Goal: Task Accomplishment & Management: Use online tool/utility

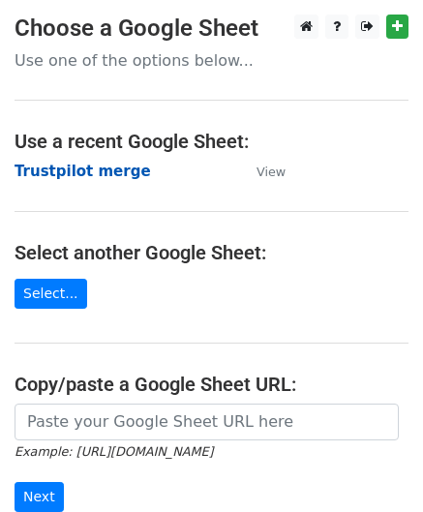
click at [110, 171] on strong "Trustpilot merge" at bounding box center [83, 171] width 136 height 17
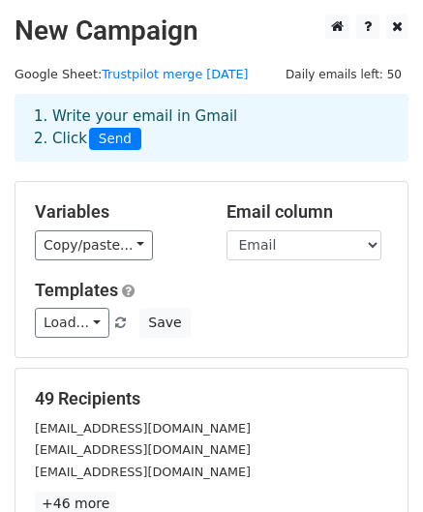
click at [238, 320] on div "Load... Trustpilot Save" at bounding box center [211, 323] width 382 height 30
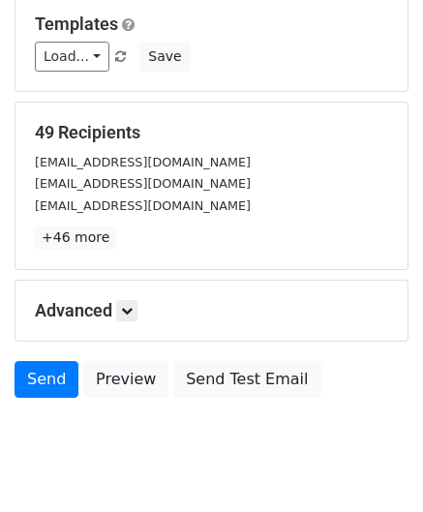
scroll to position [281, 0]
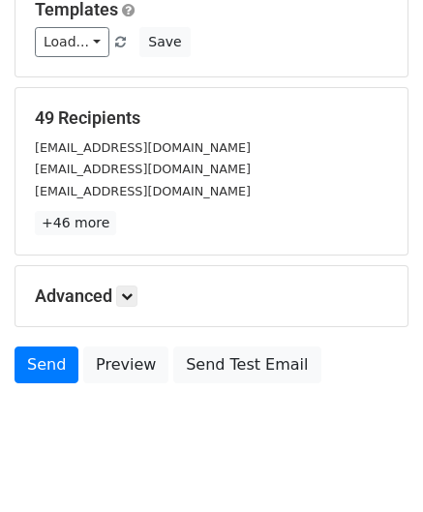
click at [238, 320] on div "Advanced Tracking Track Opens UTM Codes Track Clicks Filters Only include sprea…" at bounding box center [211, 296] width 392 height 60
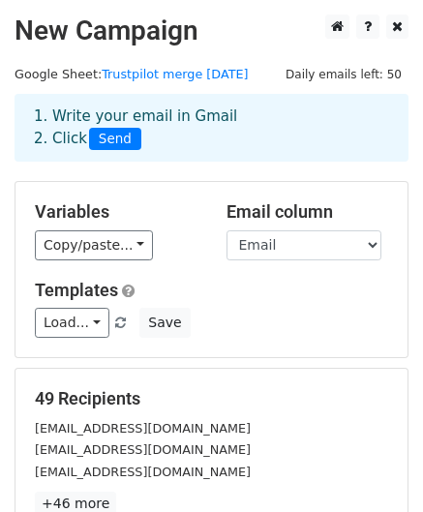
scroll to position [313, 0]
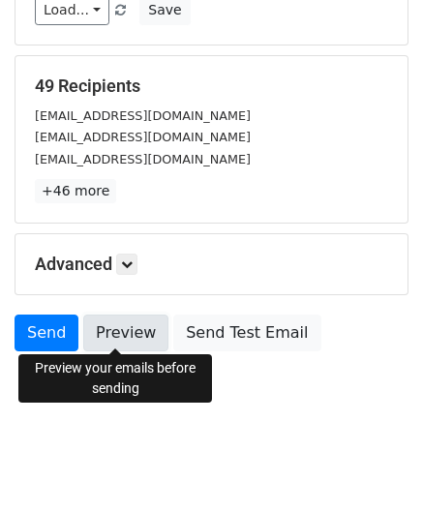
click at [126, 338] on link "Preview" at bounding box center [125, 333] width 85 height 37
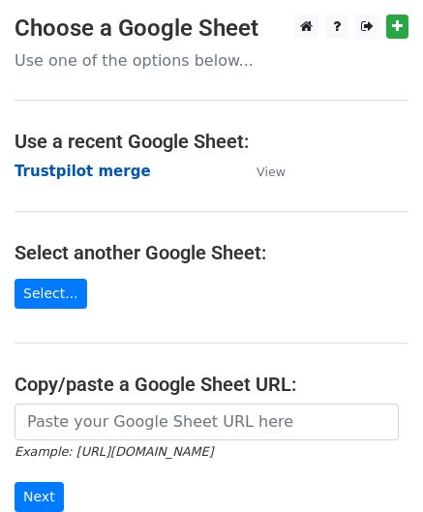
click at [108, 166] on strong "Trustpilot merge" at bounding box center [83, 171] width 136 height 17
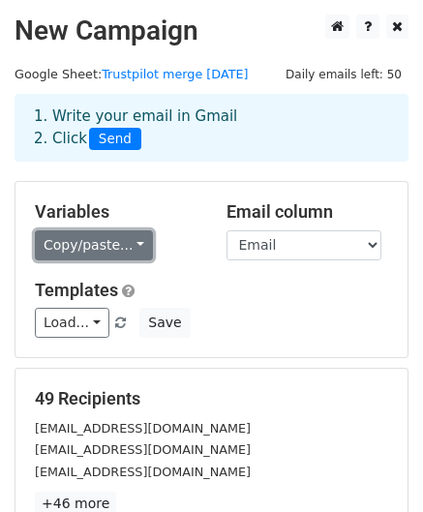
click at [121, 237] on link "Copy/paste..." at bounding box center [94, 245] width 118 height 30
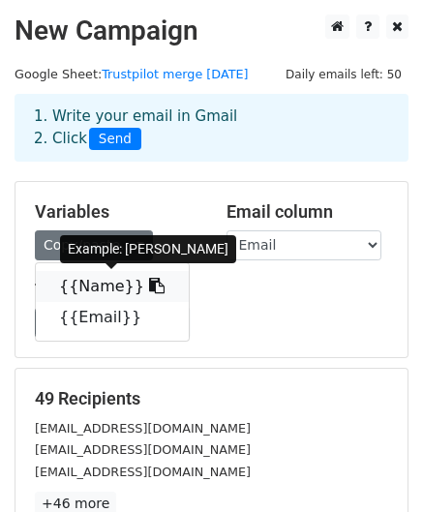
click at [103, 287] on link "{{Name}}" at bounding box center [112, 286] width 153 height 31
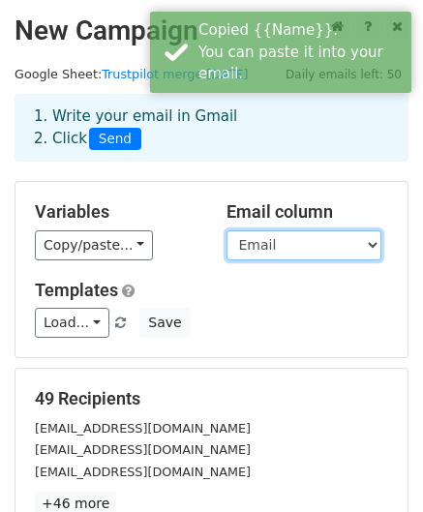
click at [365, 241] on select "Name Email" at bounding box center [303, 245] width 155 height 30
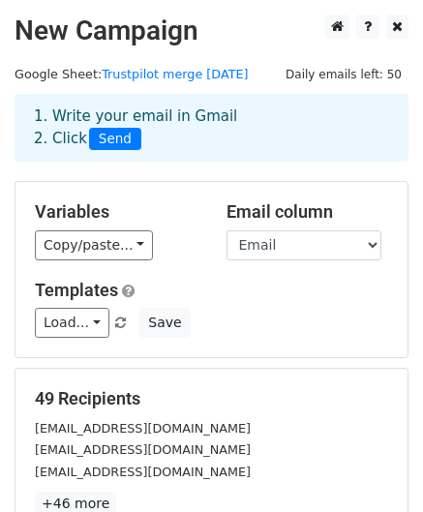
click at [197, 278] on div "Variables Copy/paste... {{Name}} {{Email}} Email column Name Email Templates Lo…" at bounding box center [211, 269] width 392 height 175
click at [200, 316] on div "Load... Trustpilot Save" at bounding box center [211, 323] width 382 height 30
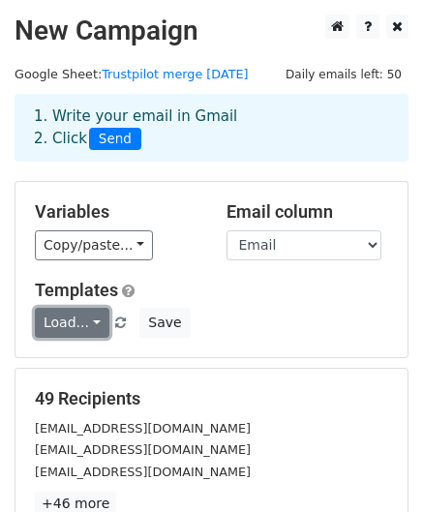
click at [77, 321] on link "Load..." at bounding box center [72, 323] width 75 height 30
click at [81, 362] on link "Trustpilot" at bounding box center [112, 366] width 153 height 31
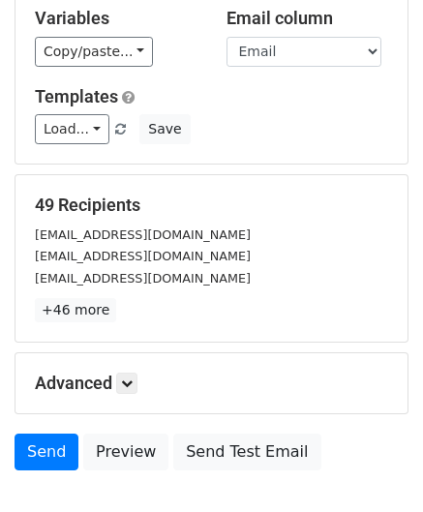
scroll to position [313, 0]
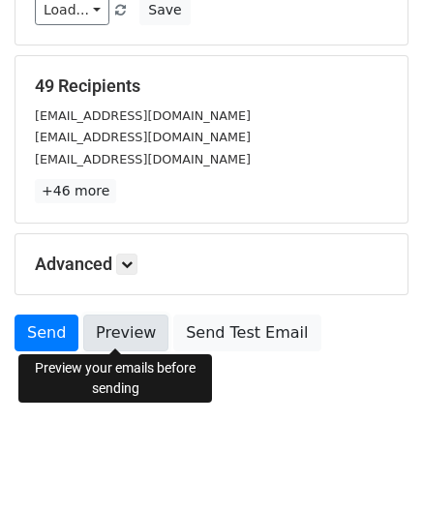
click at [128, 332] on link "Preview" at bounding box center [125, 333] width 85 height 37
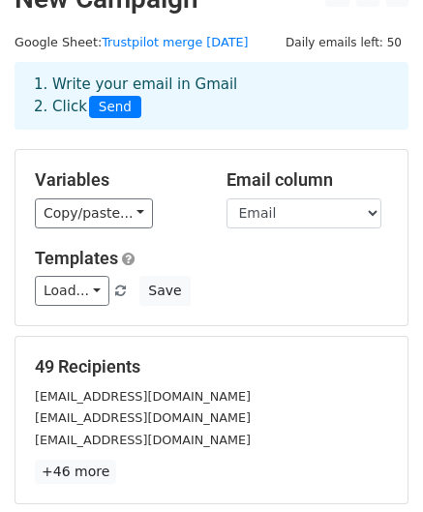
scroll to position [30, 0]
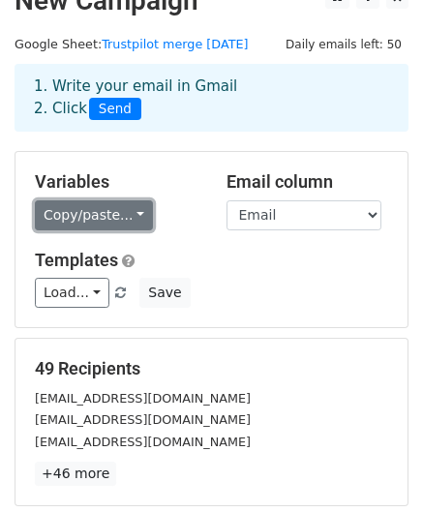
click at [124, 218] on link "Copy/paste..." at bounding box center [94, 215] width 118 height 30
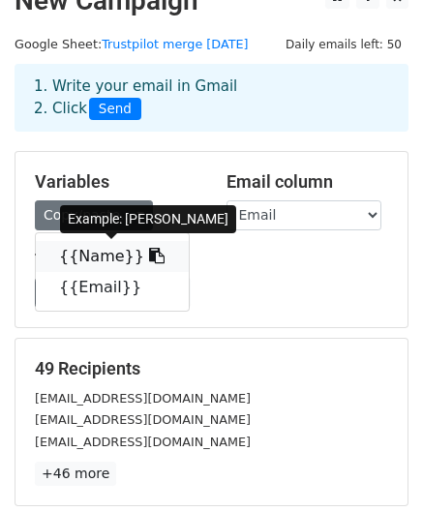
click at [105, 255] on link "{{Name}}" at bounding box center [112, 256] width 153 height 31
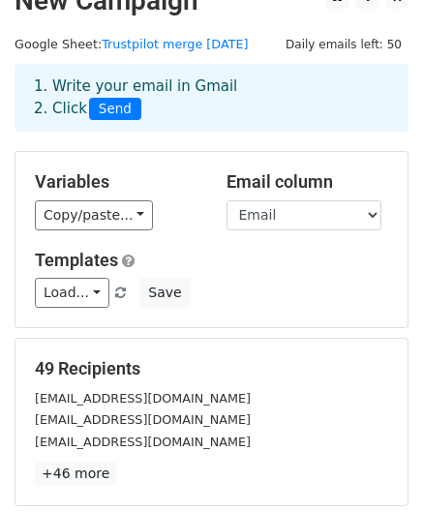
click at [319, 382] on div "49 Recipients [EMAIL_ADDRESS][DOMAIN_NAME] [DOMAIN_NAME][EMAIL_ADDRESS][DOMAIN_…" at bounding box center [211, 422] width 353 height 128
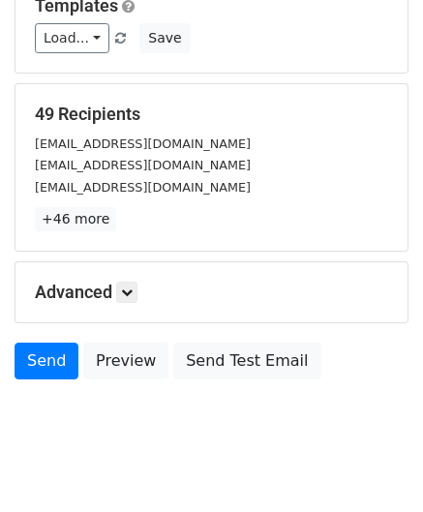
scroll to position [313, 0]
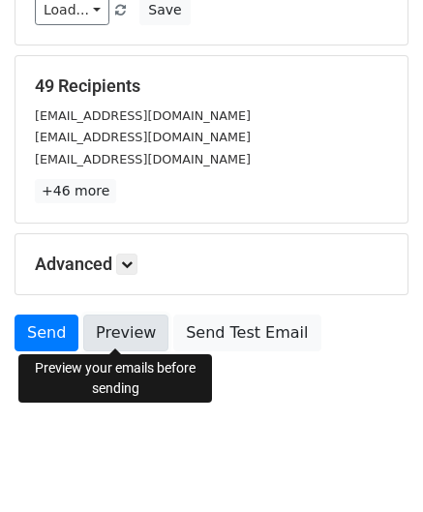
click at [126, 328] on link "Preview" at bounding box center [125, 333] width 85 height 37
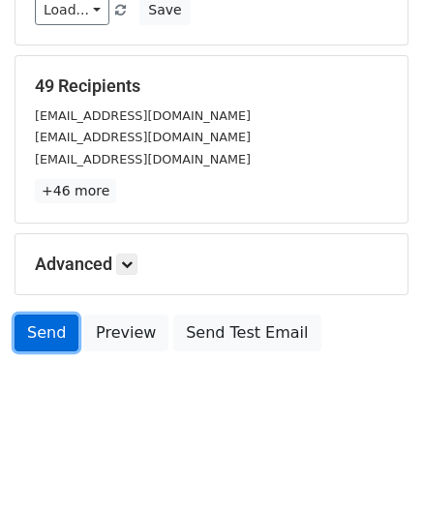
click at [34, 334] on link "Send" at bounding box center [47, 333] width 64 height 37
